Goal: Navigation & Orientation: Find specific page/section

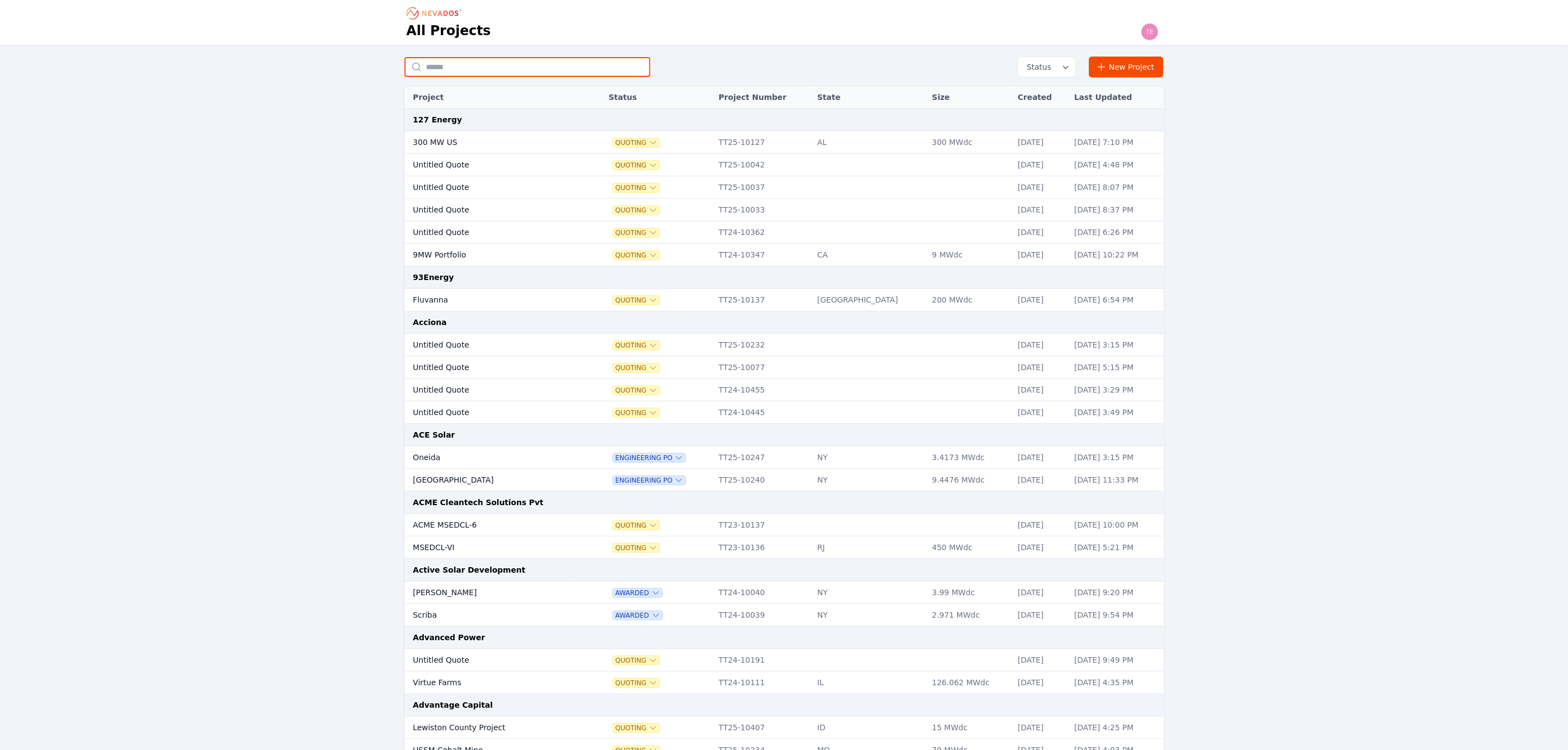
click at [451, 67] on input "text" at bounding box center [527, 67] width 246 height 19
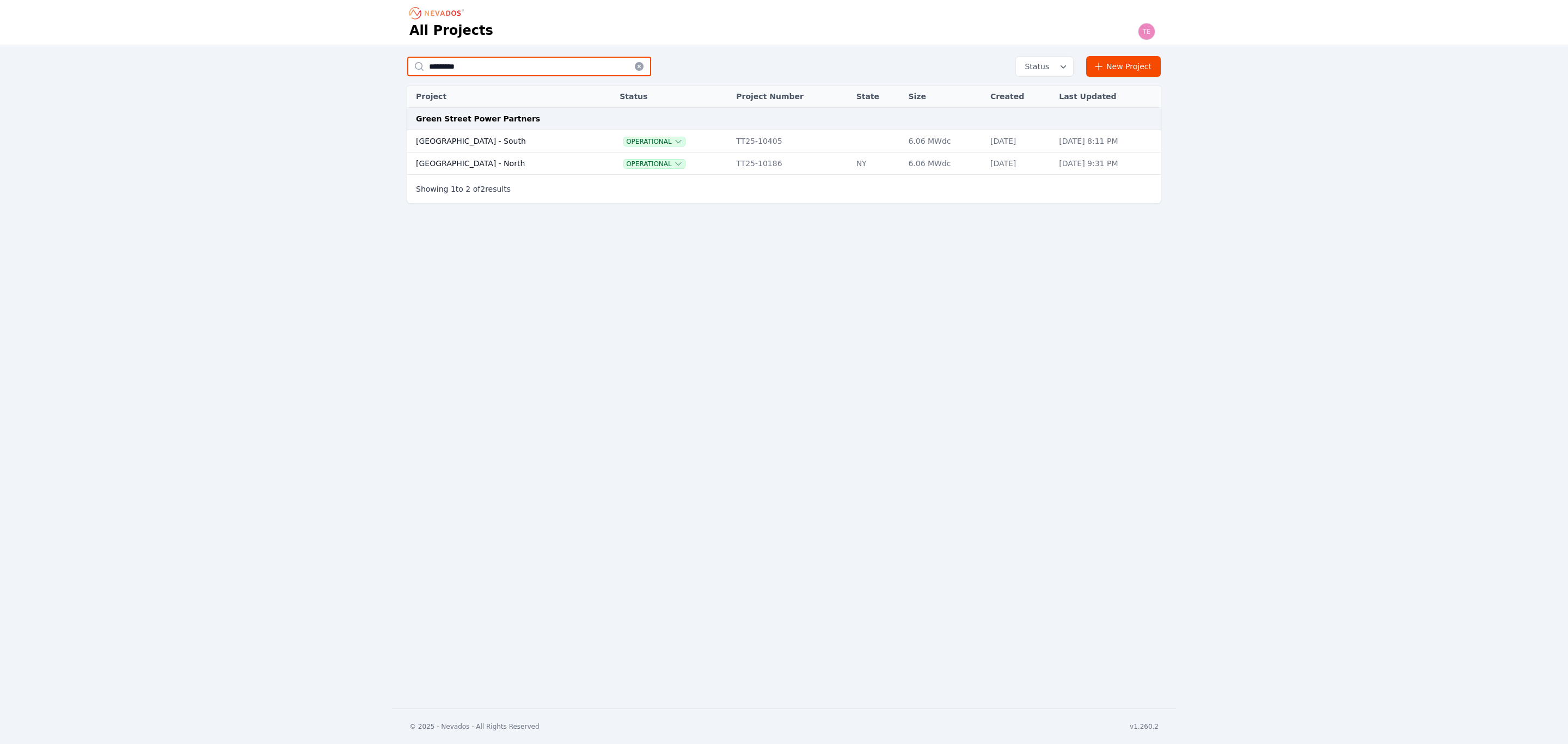
type input "*********"
click at [476, 144] on td "[GEOGRAPHIC_DATA] - South" at bounding box center [502, 141] width 190 height 22
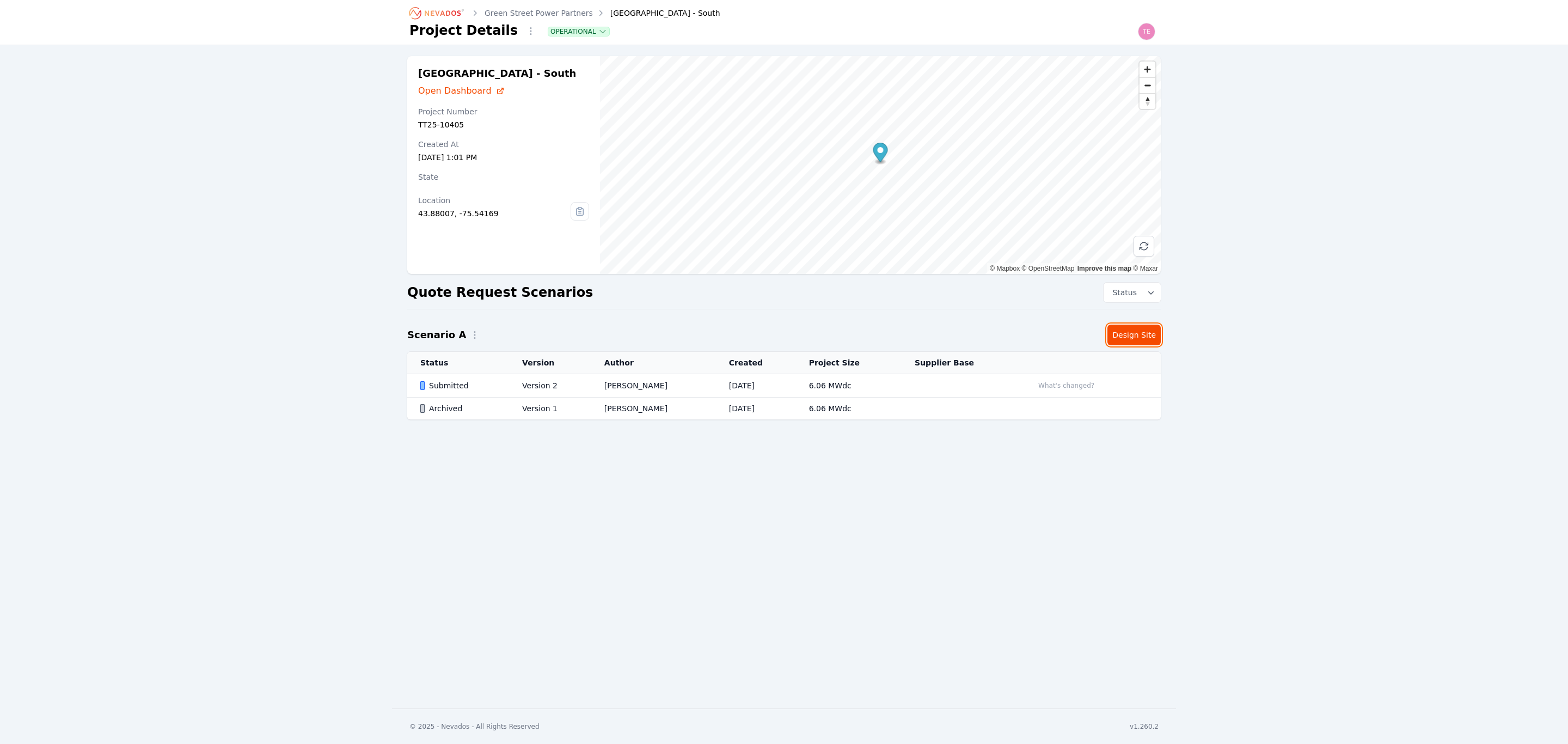
click at [1121, 337] on link "Design Site" at bounding box center [1134, 335] width 53 height 21
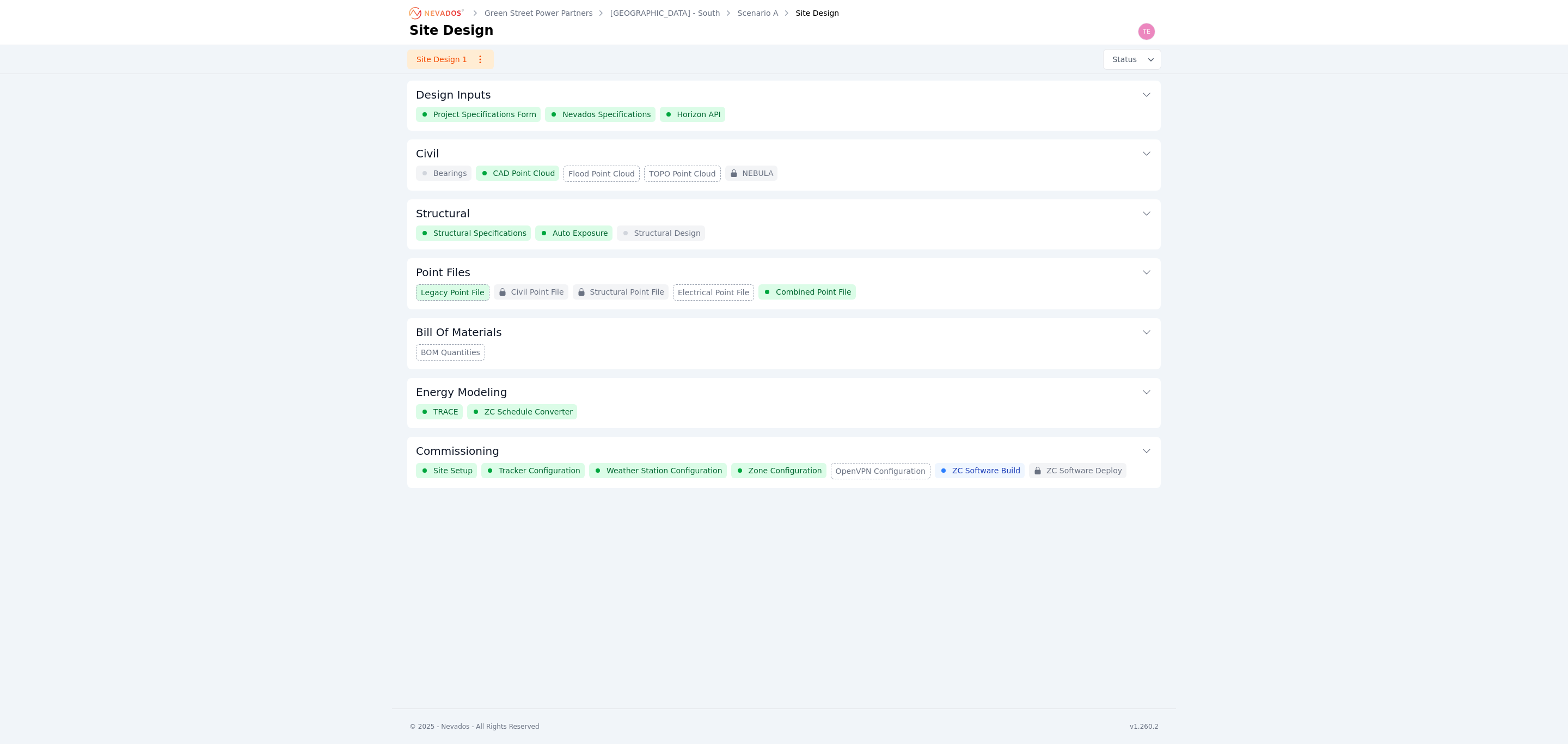
click at [922, 446] on button "Commissioning" at bounding box center [784, 450] width 736 height 26
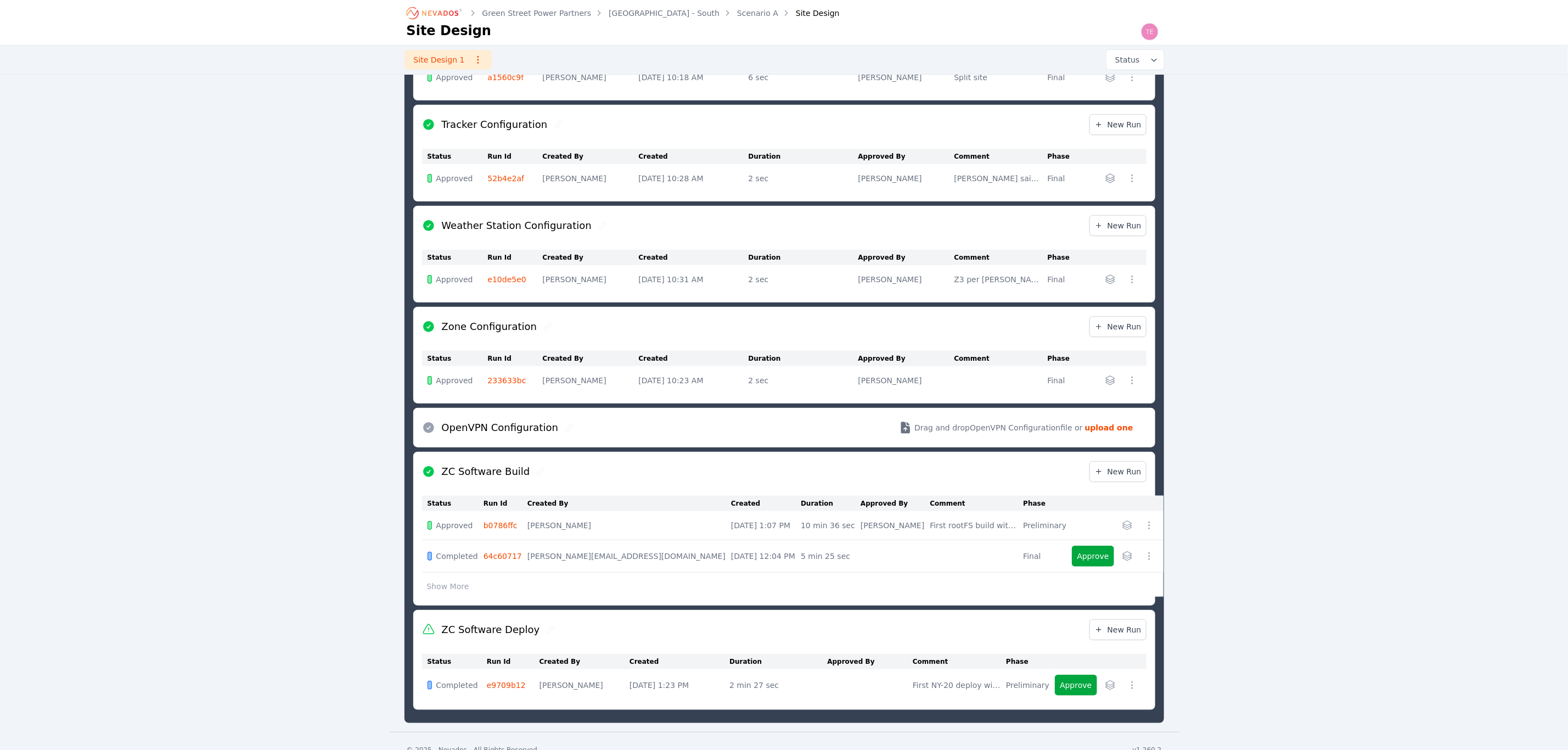
scroll to position [509, 0]
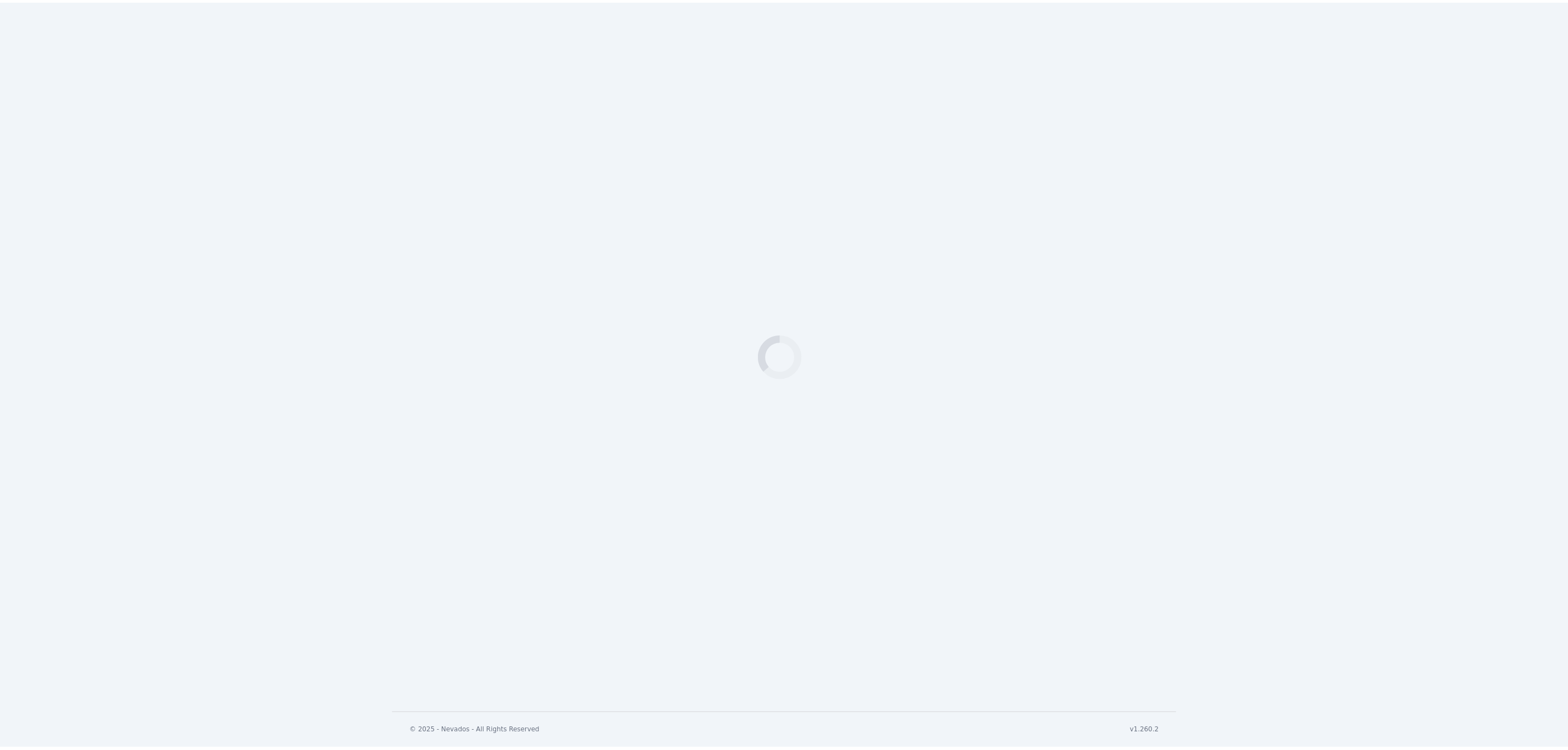
scroll to position [359, 0]
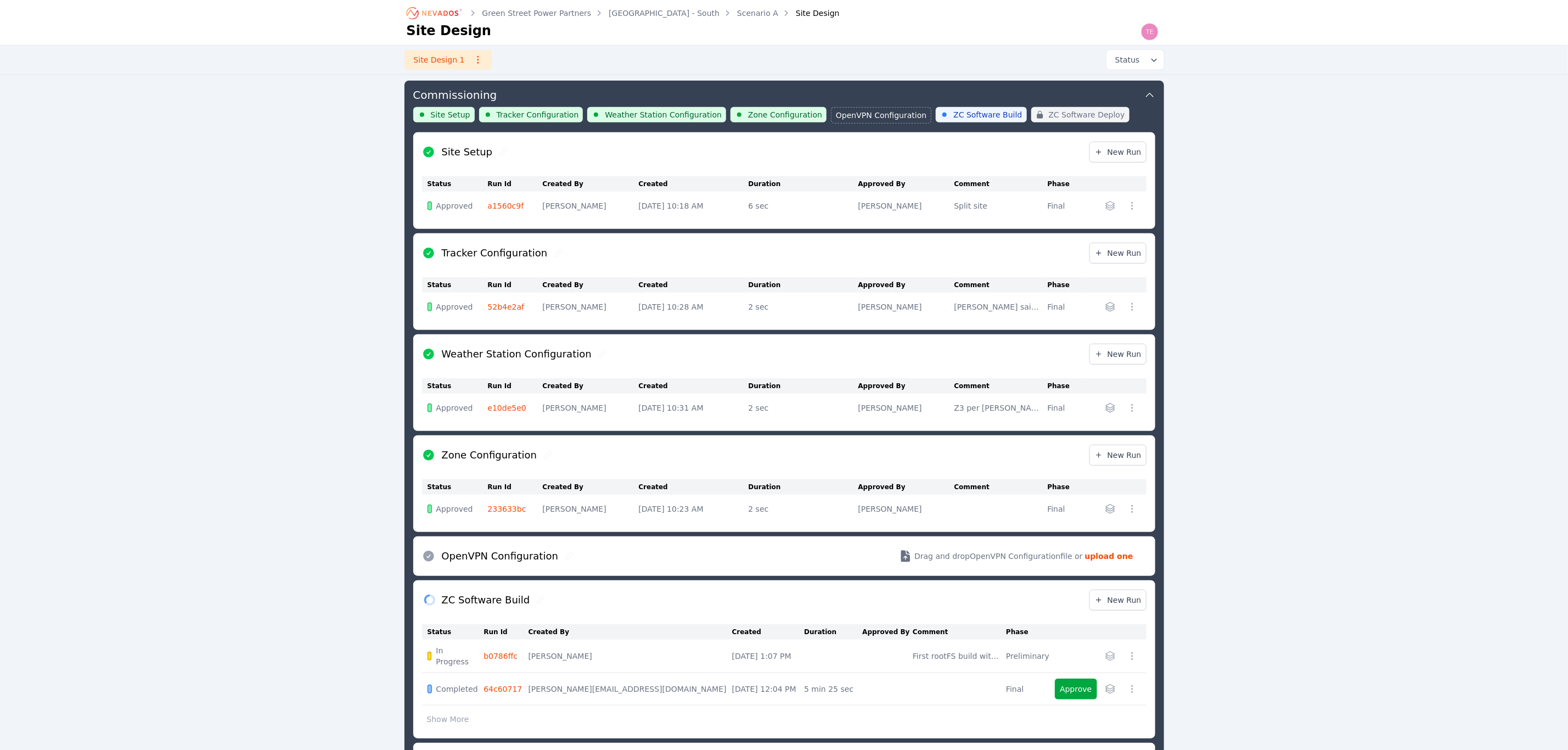
click at [563, 8] on link "Green Street Power Partners" at bounding box center [536, 13] width 109 height 11
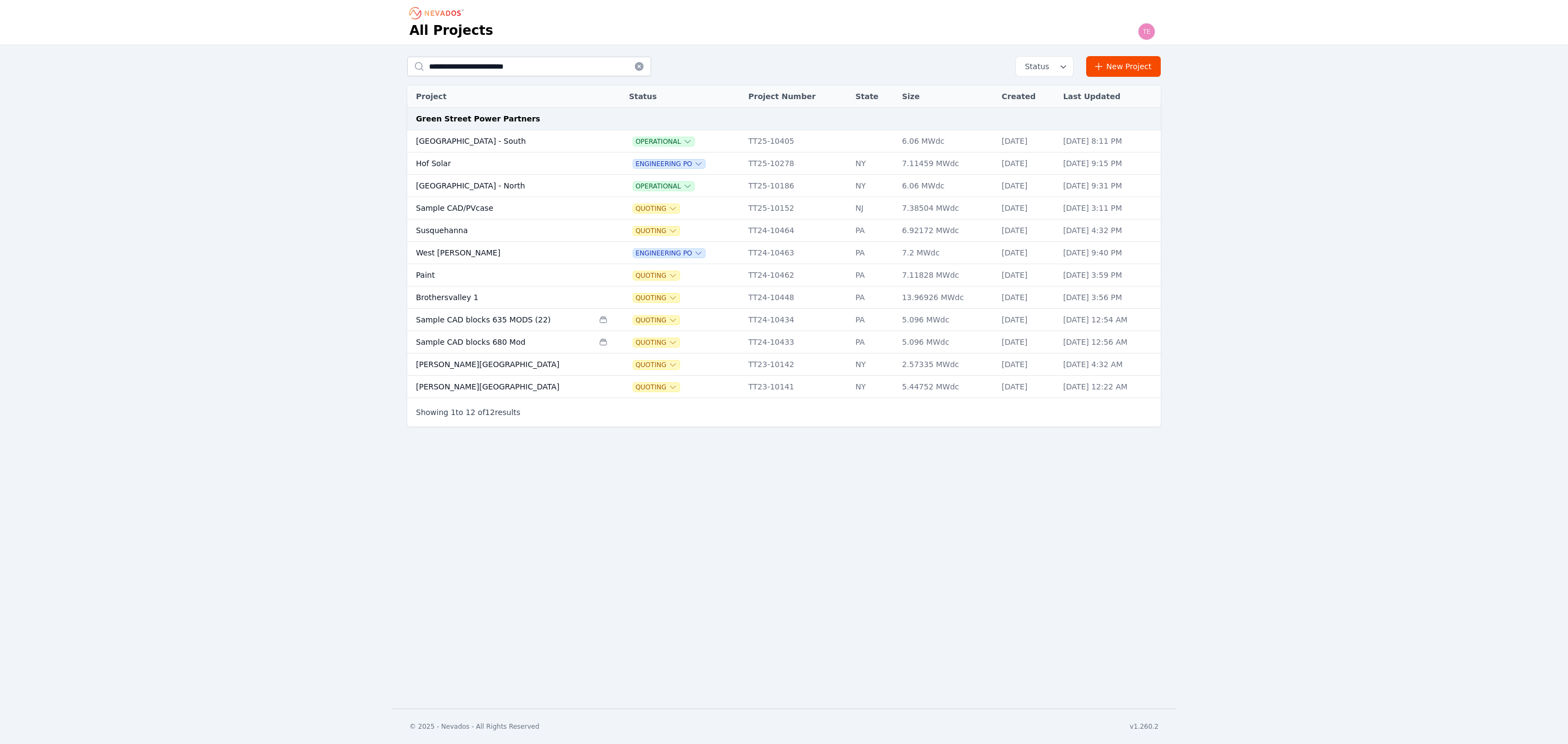
click at [517, 183] on td "East Road - North" at bounding box center [500, 186] width 186 height 22
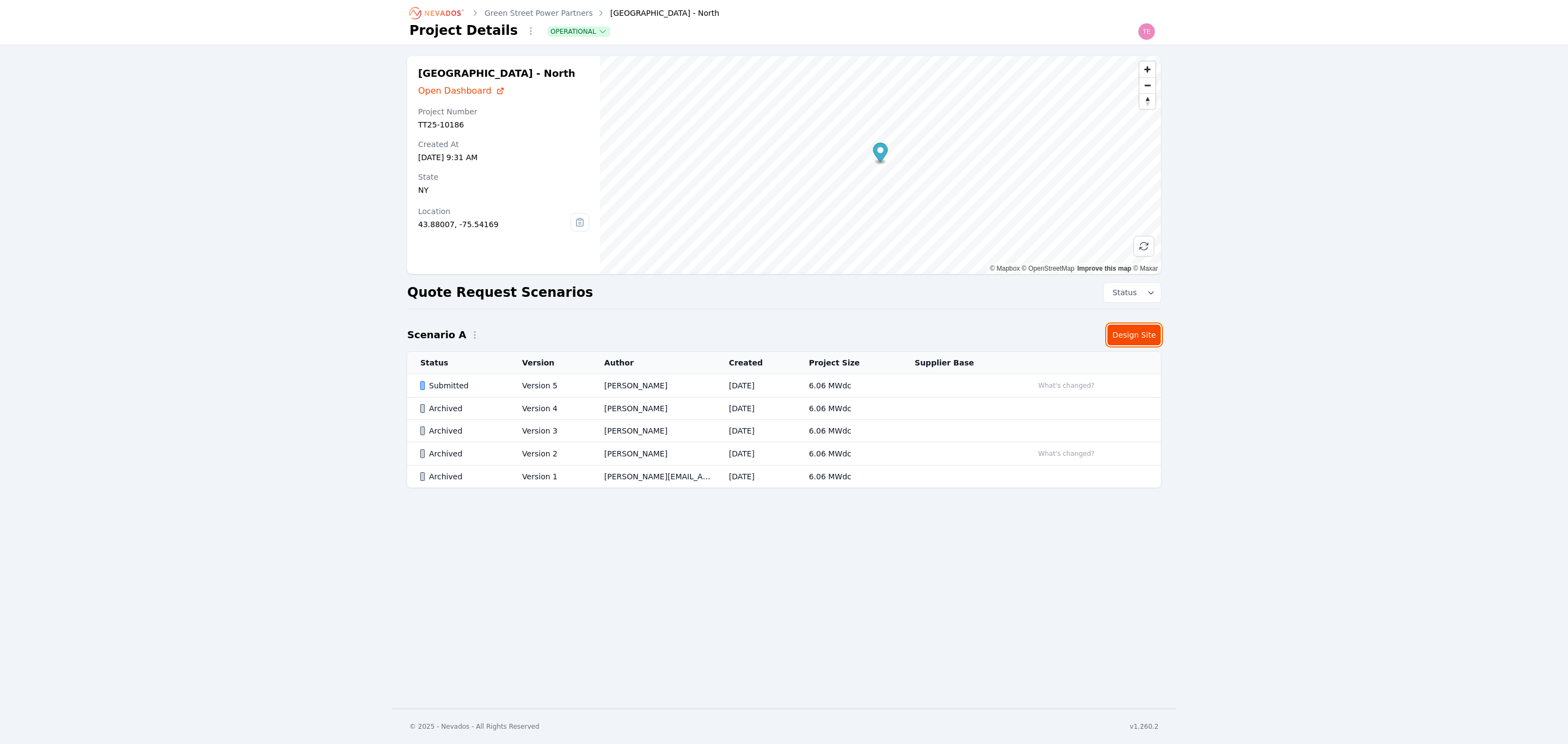
click at [1134, 331] on link "Design Site" at bounding box center [1134, 335] width 53 height 21
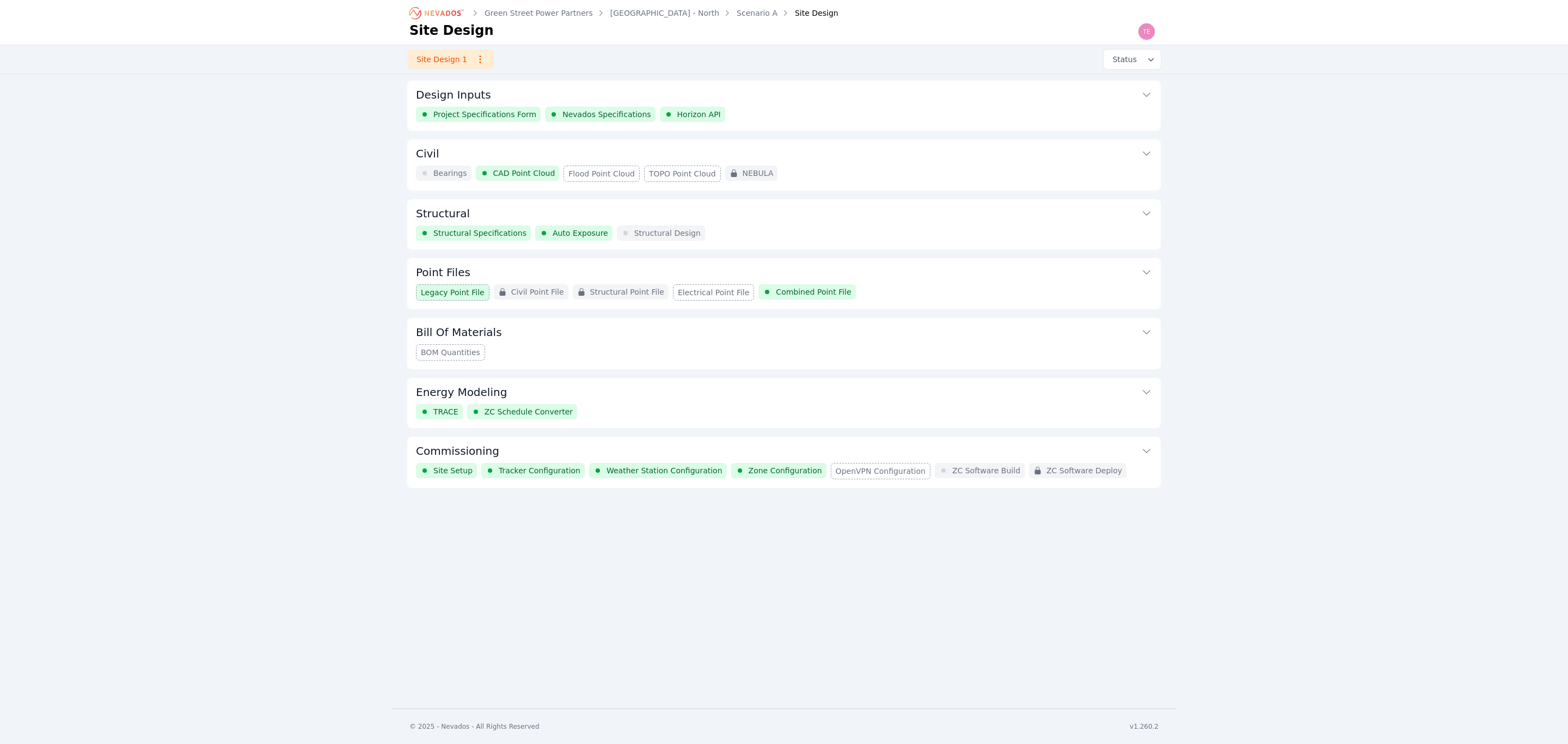
click at [994, 440] on button "Commissioning" at bounding box center [784, 450] width 736 height 26
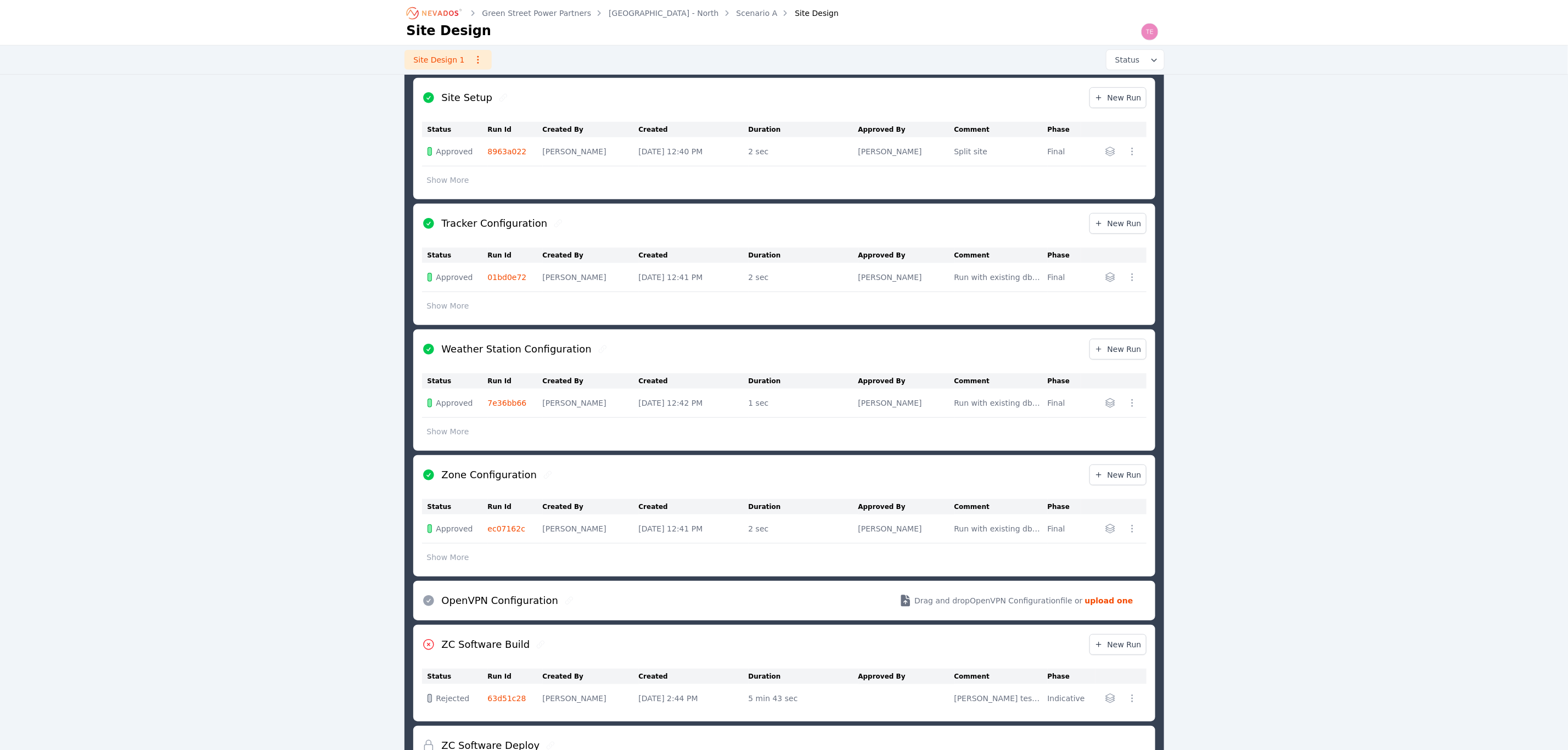
scroll to position [493, 0]
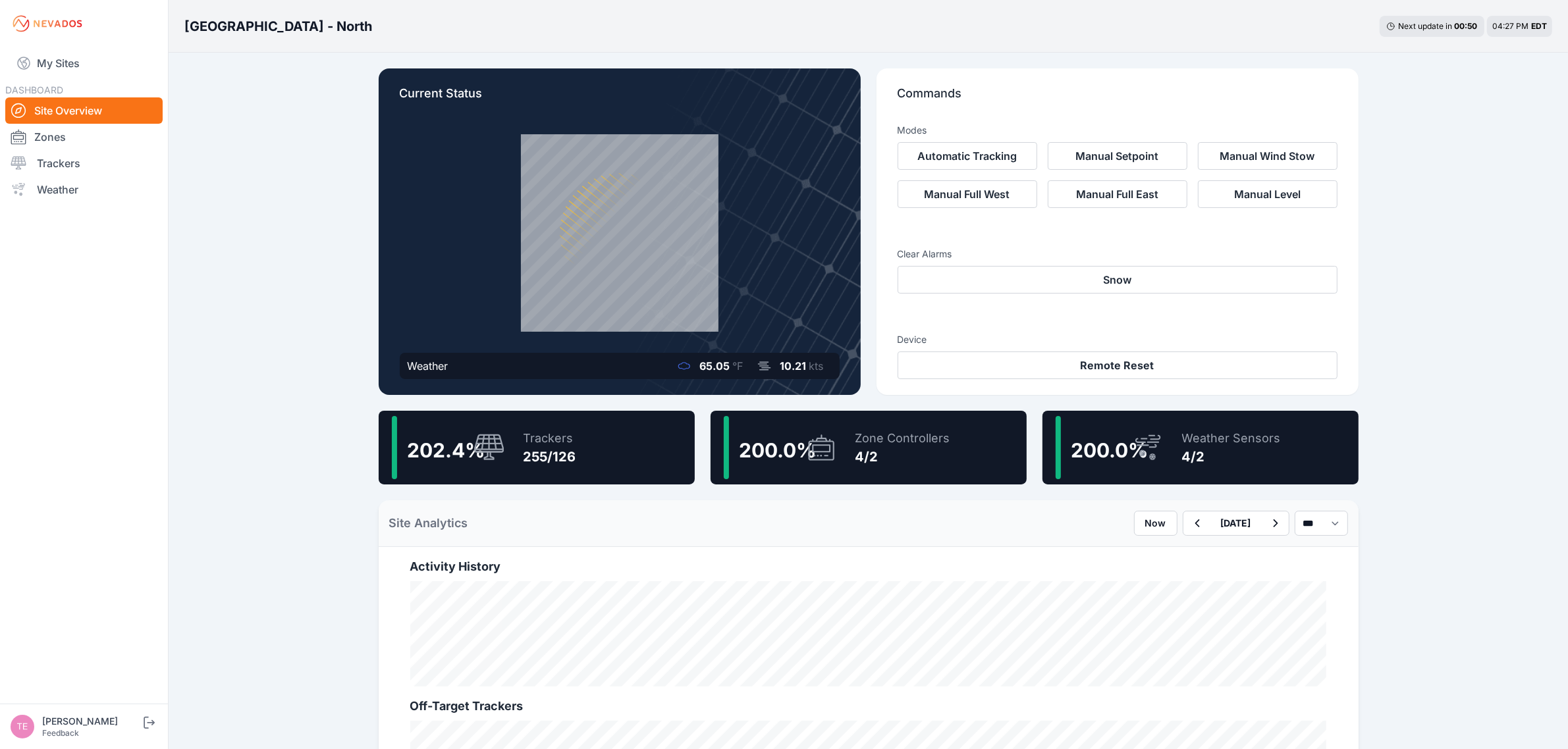
drag, startPoint x: 55, startPoint y: 63, endPoint x: 165, endPoint y: 149, distance: 139.6
click at [55, 63] on link "My Sites" at bounding box center [83, 63] width 158 height 32
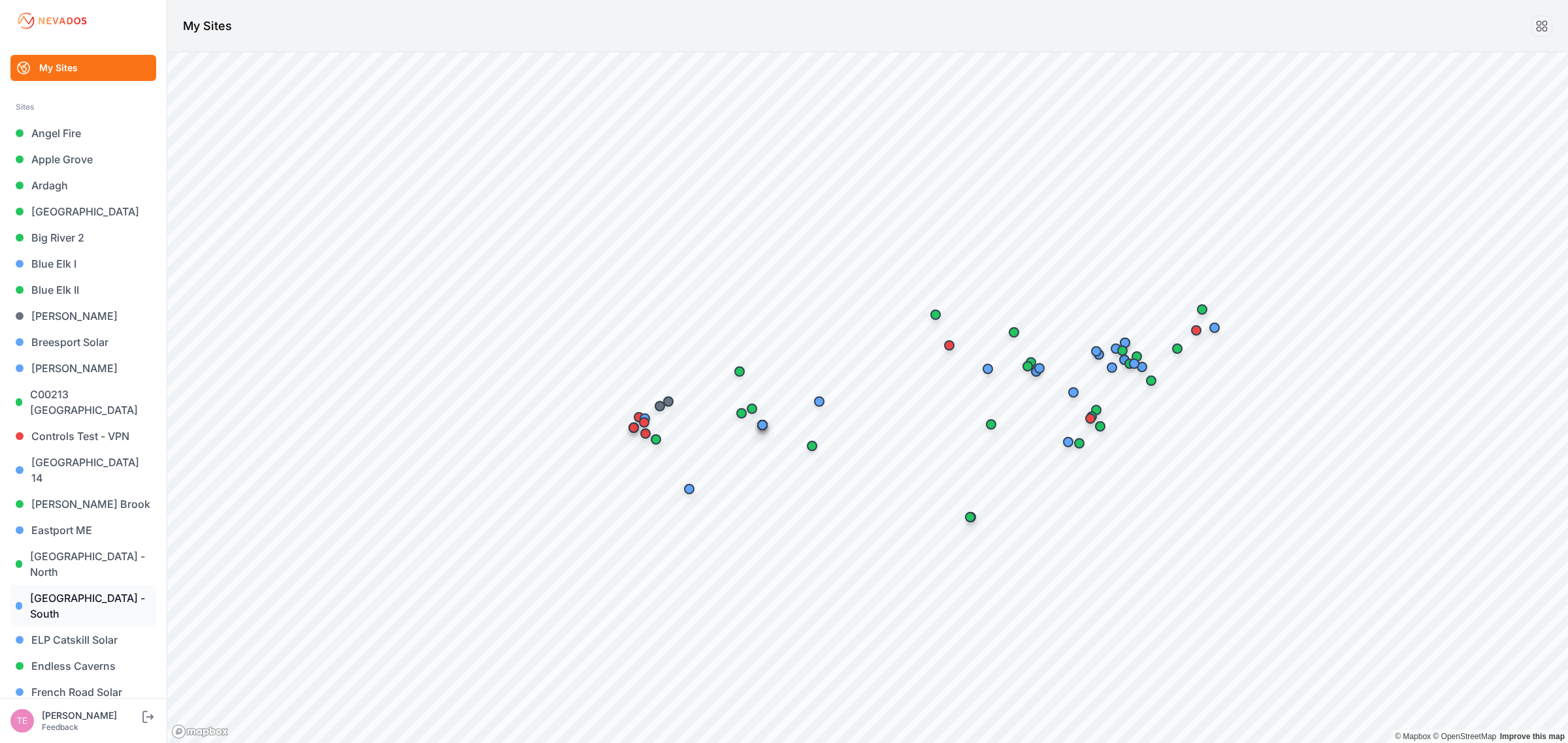
click at [104, 585] on link "[GEOGRAPHIC_DATA] - South" at bounding box center [84, 606] width 146 height 42
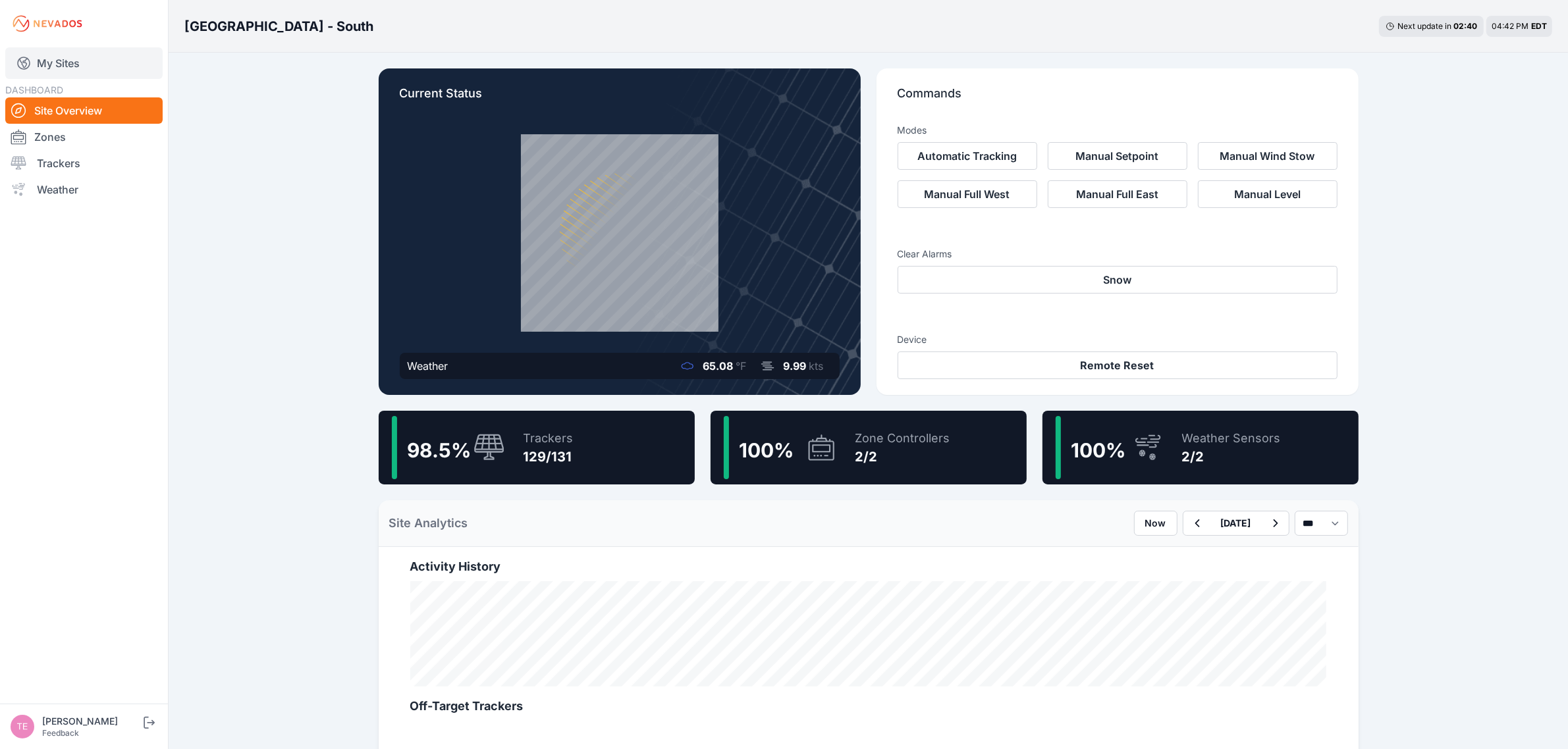
click at [79, 57] on link "My Sites" at bounding box center [83, 63] width 158 height 32
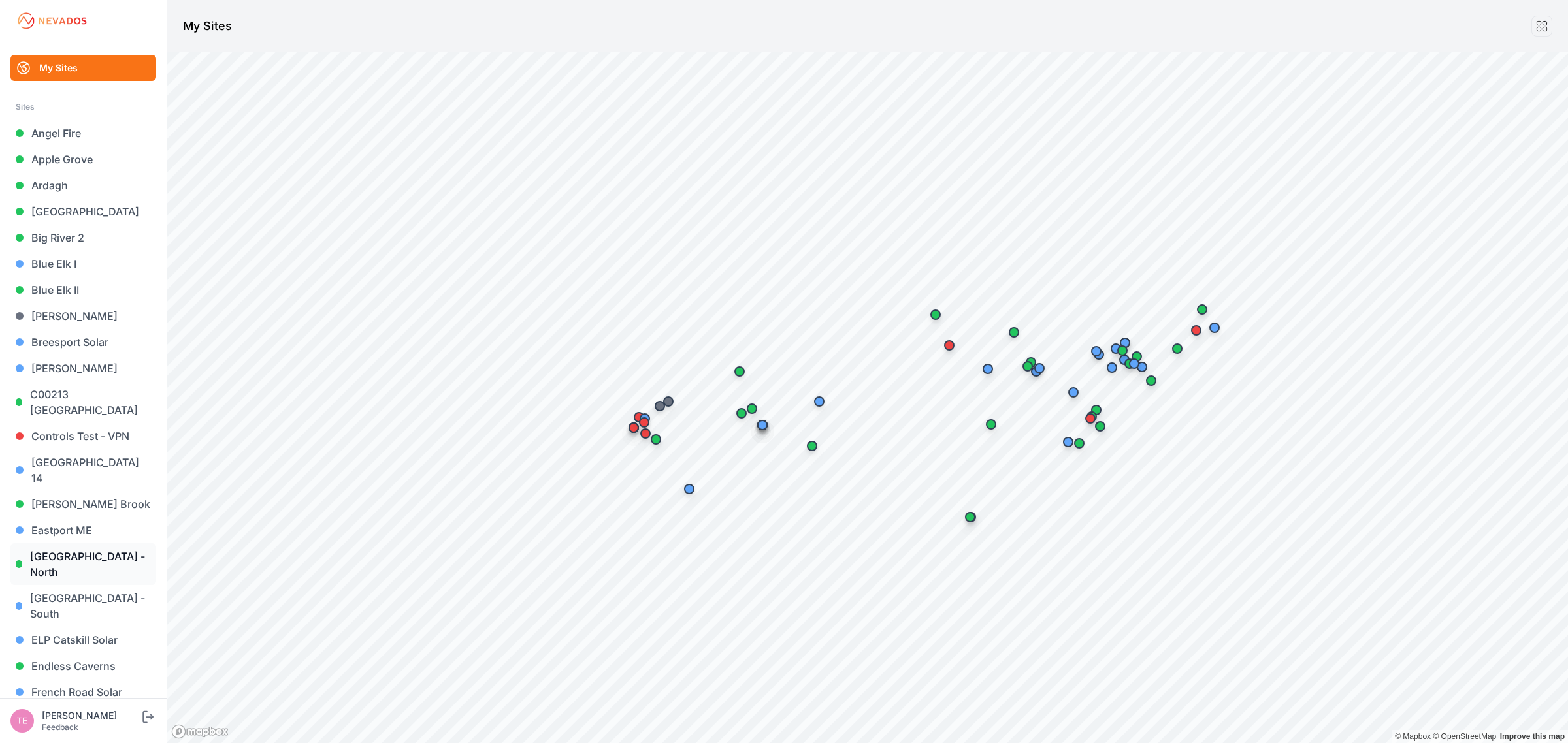
click at [105, 543] on link "[GEOGRAPHIC_DATA] - North" at bounding box center [84, 564] width 146 height 42
